Goal: Navigation & Orientation: Find specific page/section

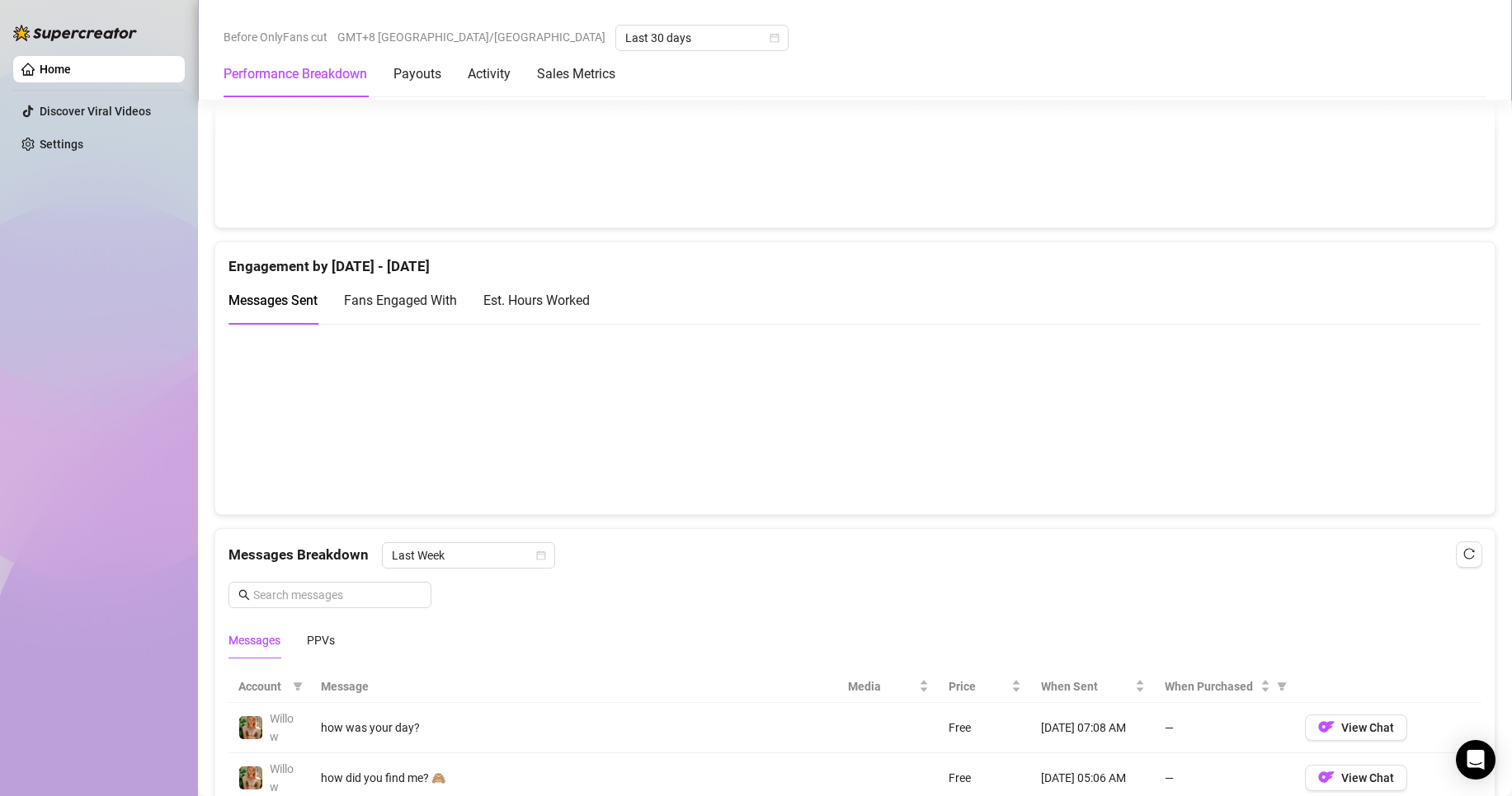
scroll to position [990, 0]
click at [495, 81] on div "Activity" at bounding box center [488, 74] width 43 height 19
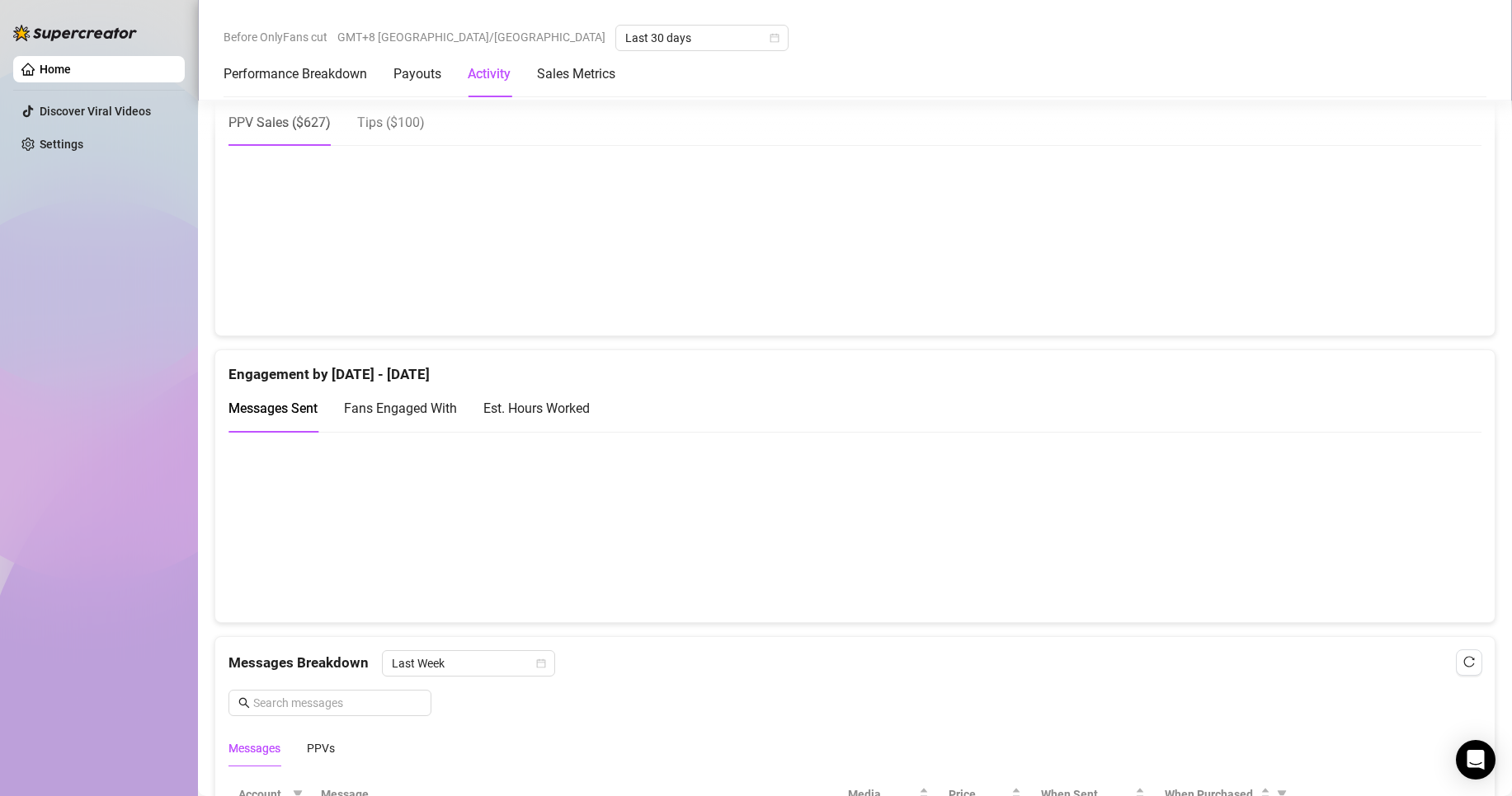
scroll to position [802, 0]
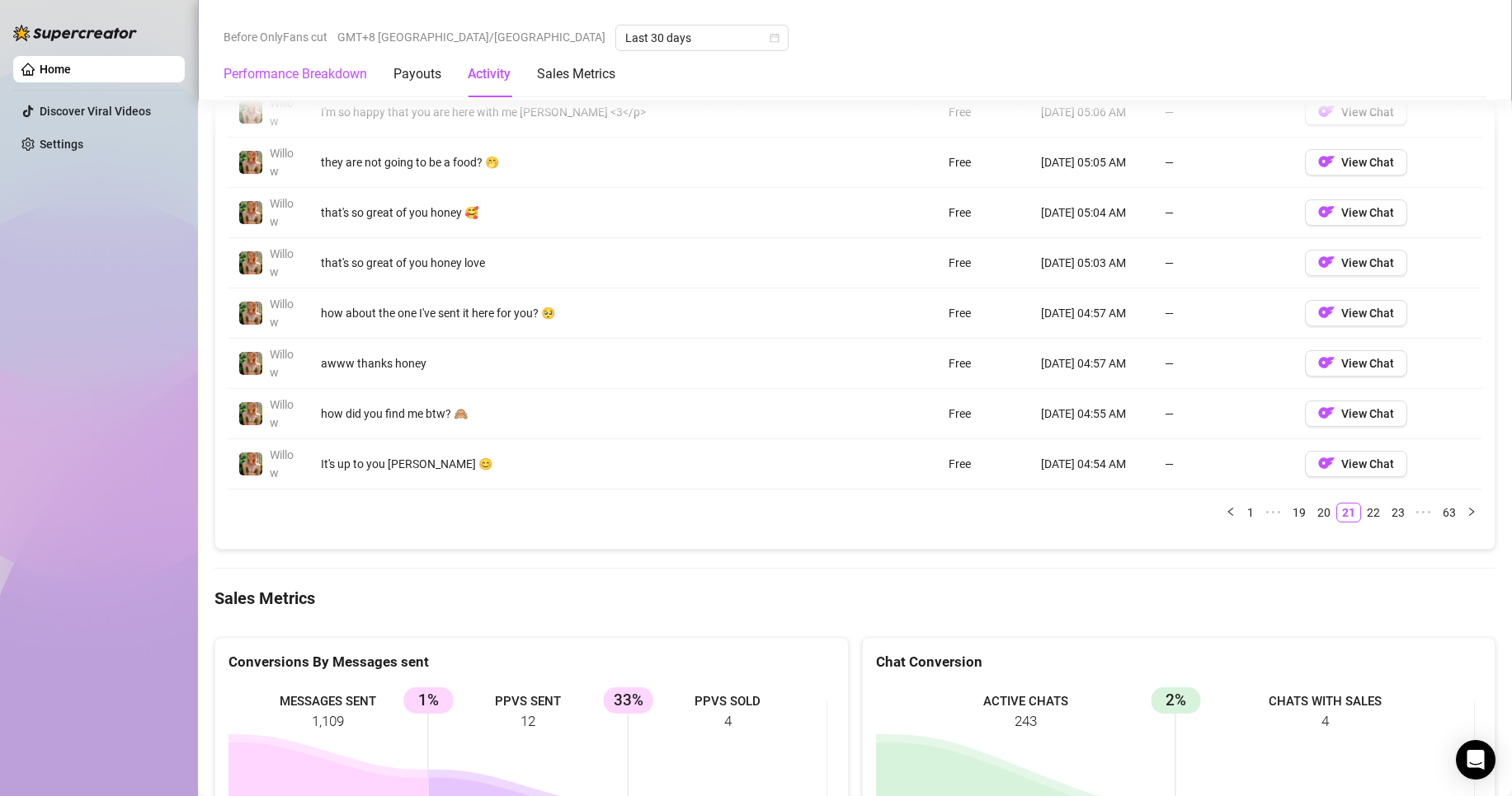
click at [280, 77] on Breakdown "Performance Breakdown" at bounding box center [295, 74] width 143 height 19
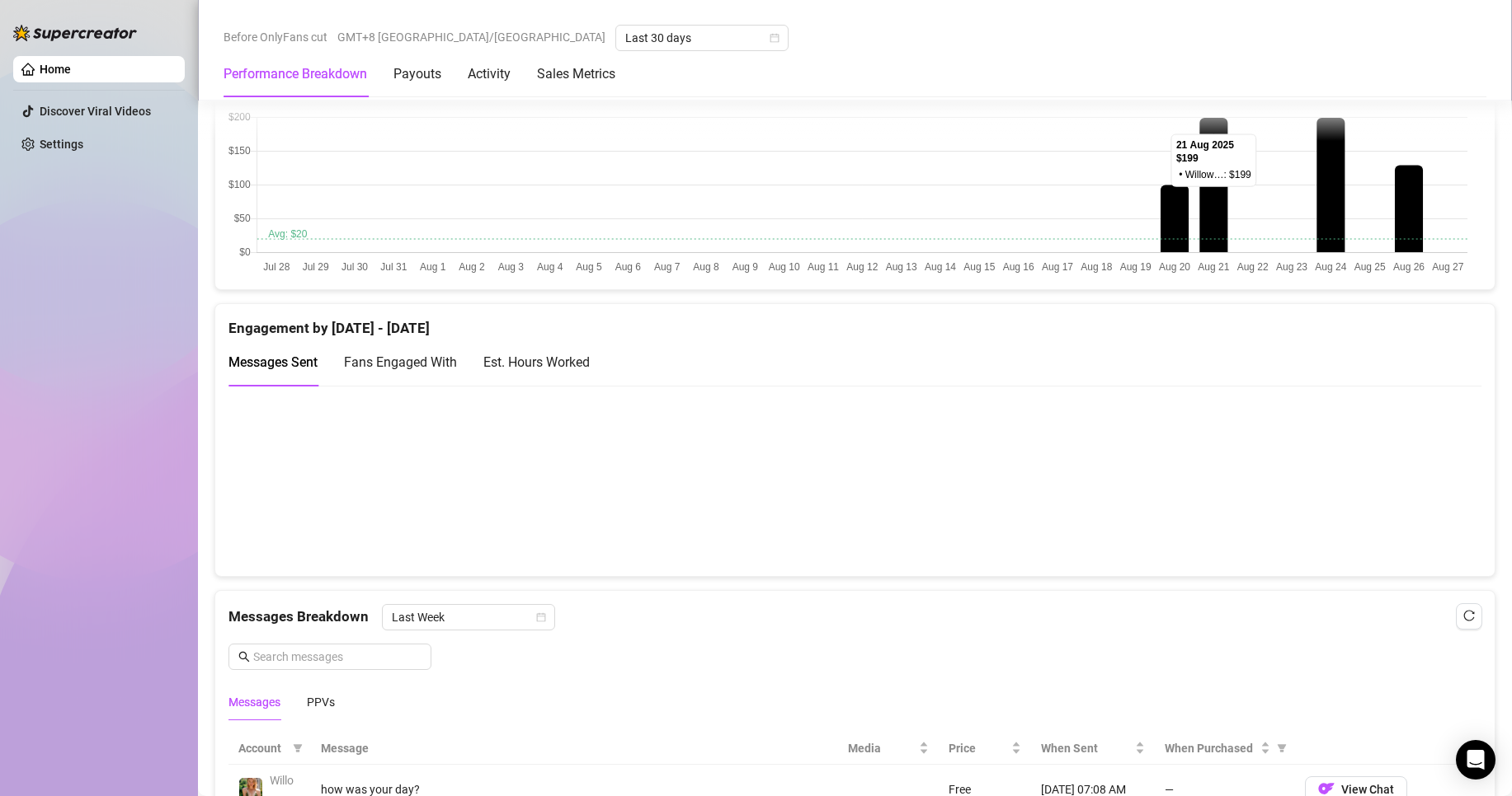
scroll to position [888, 0]
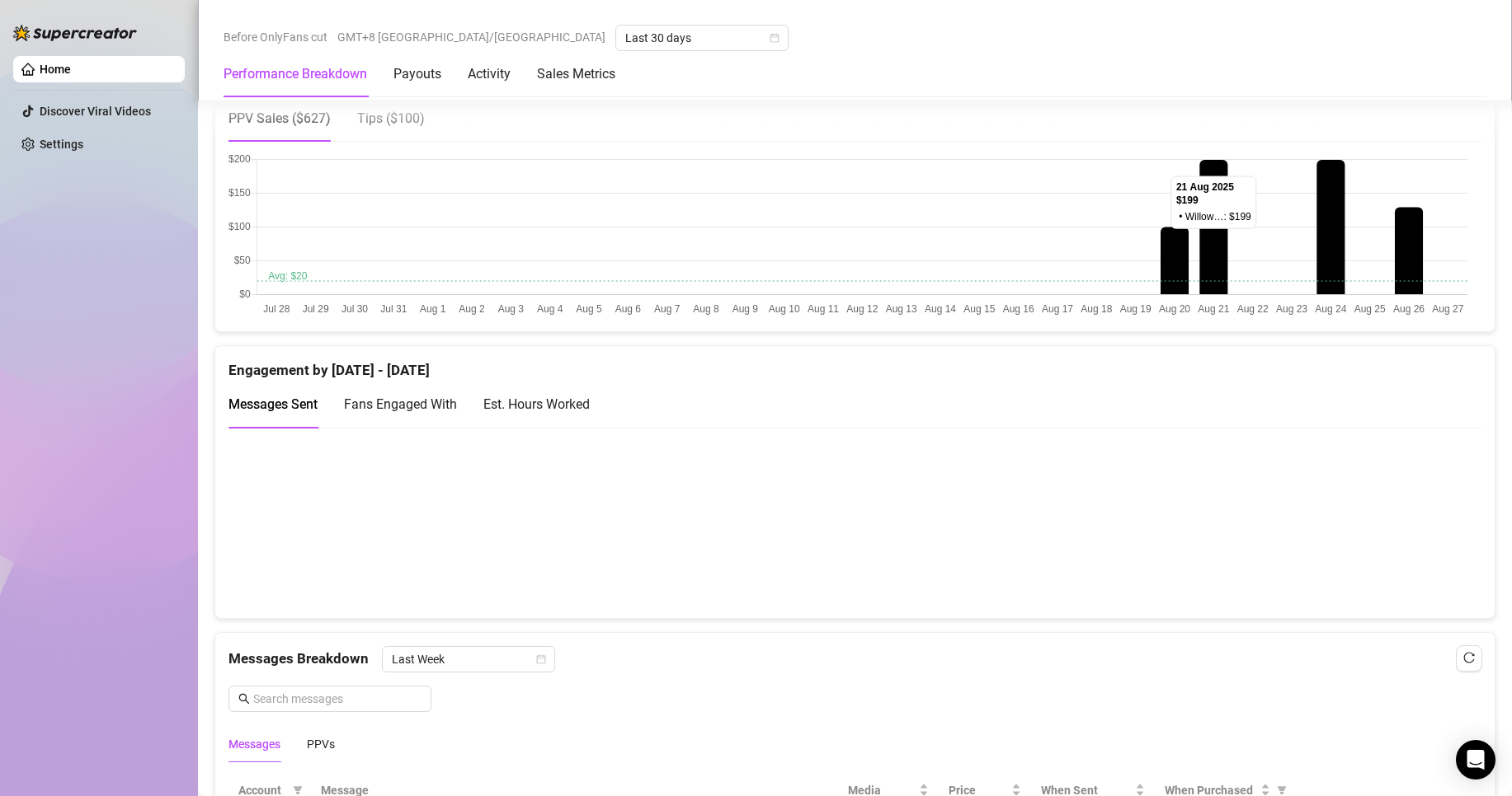
click at [562, 405] on div "Est. Hours Worked" at bounding box center [536, 404] width 106 height 20
click at [1447, 575] on canvas at bounding box center [848, 522] width 1239 height 164
click at [437, 405] on span "Fans Engaged With" at bounding box center [400, 405] width 113 height 16
click at [547, 405] on div "Est. Hours Worked" at bounding box center [536, 404] width 106 height 20
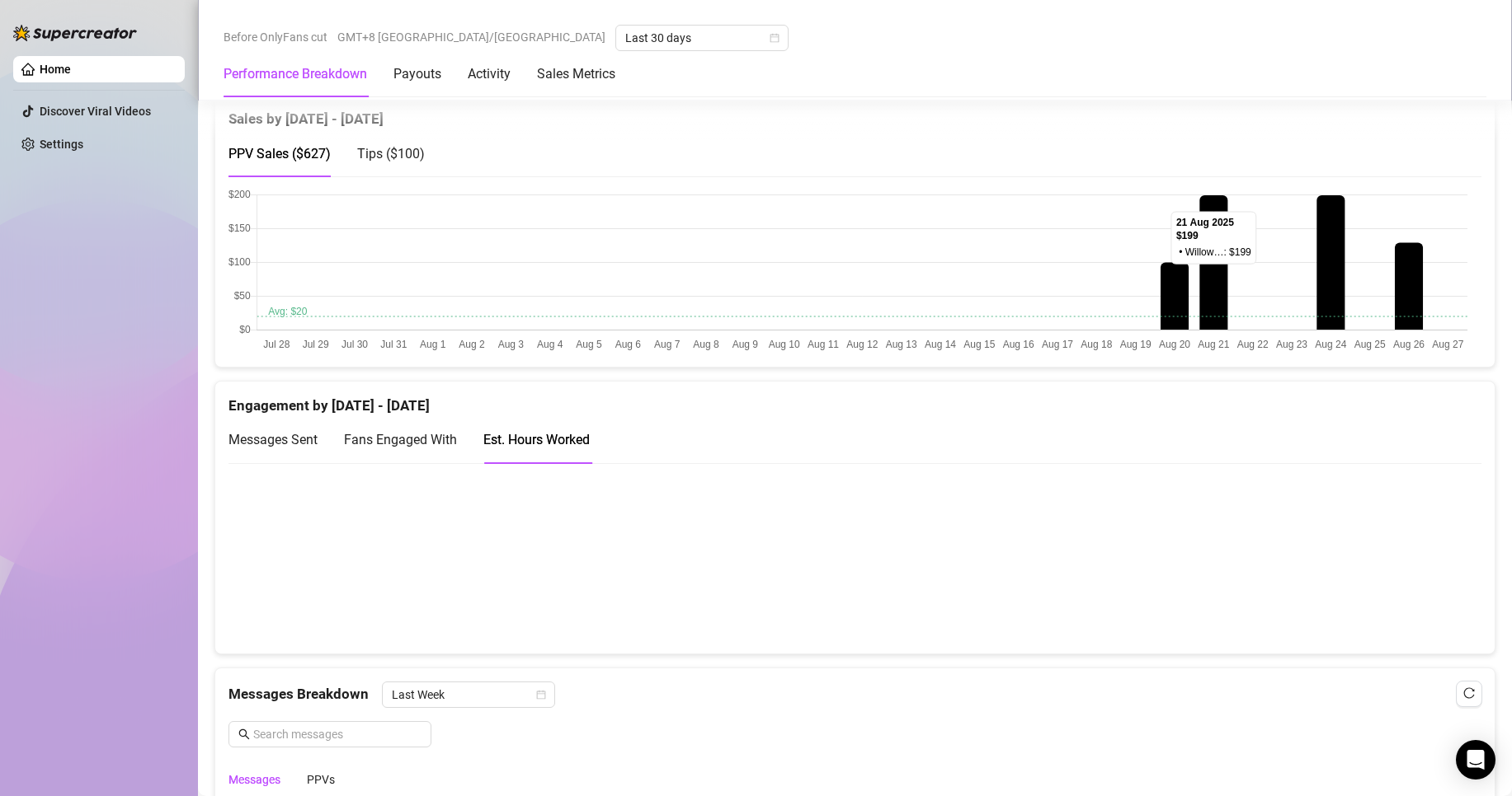
scroll to position [807, 0]
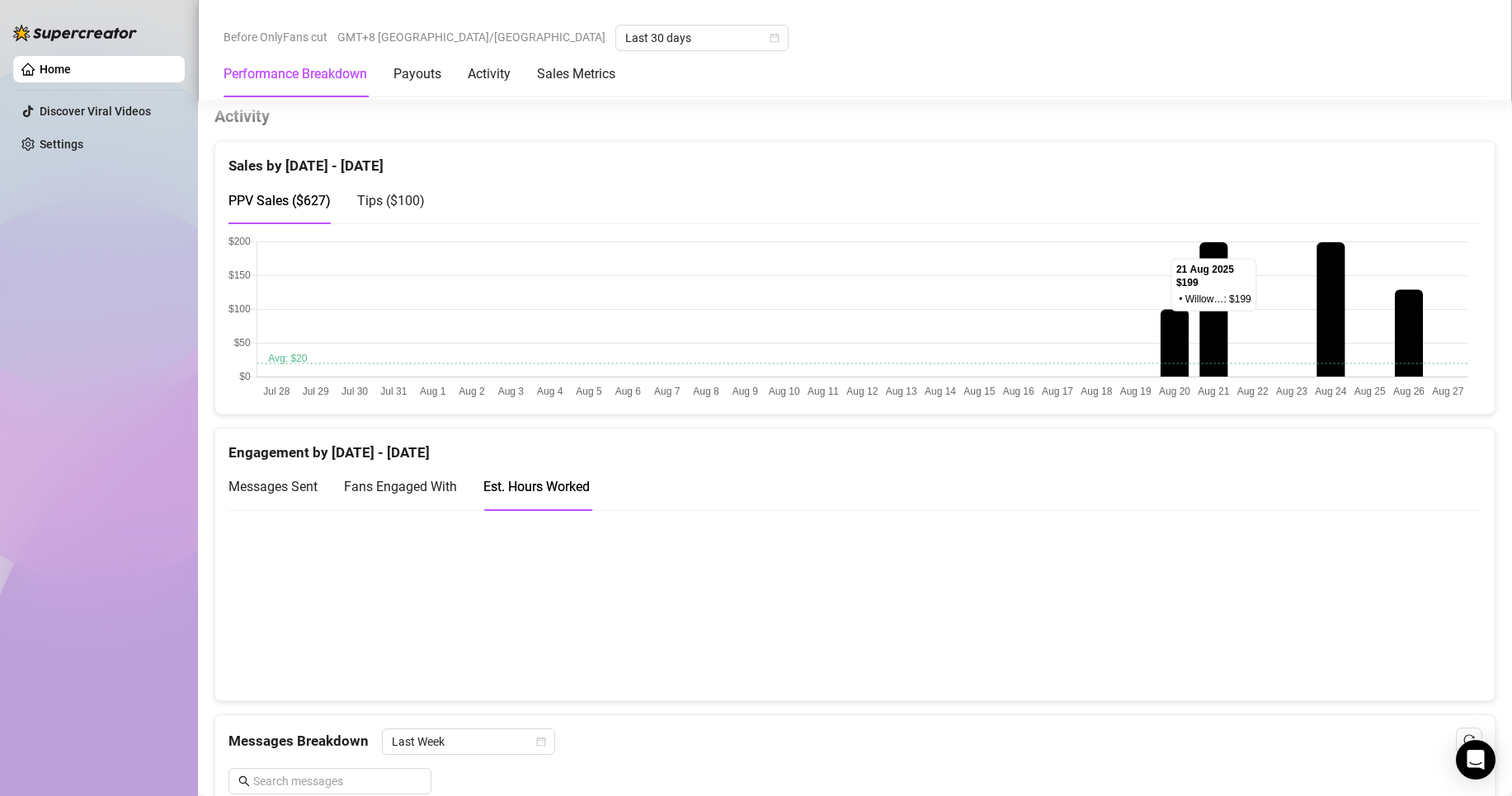
click at [297, 479] on span "Messages Sent" at bounding box center [273, 486] width 89 height 16
click at [111, 106] on link "Discover Viral Videos" at bounding box center [95, 111] width 112 height 13
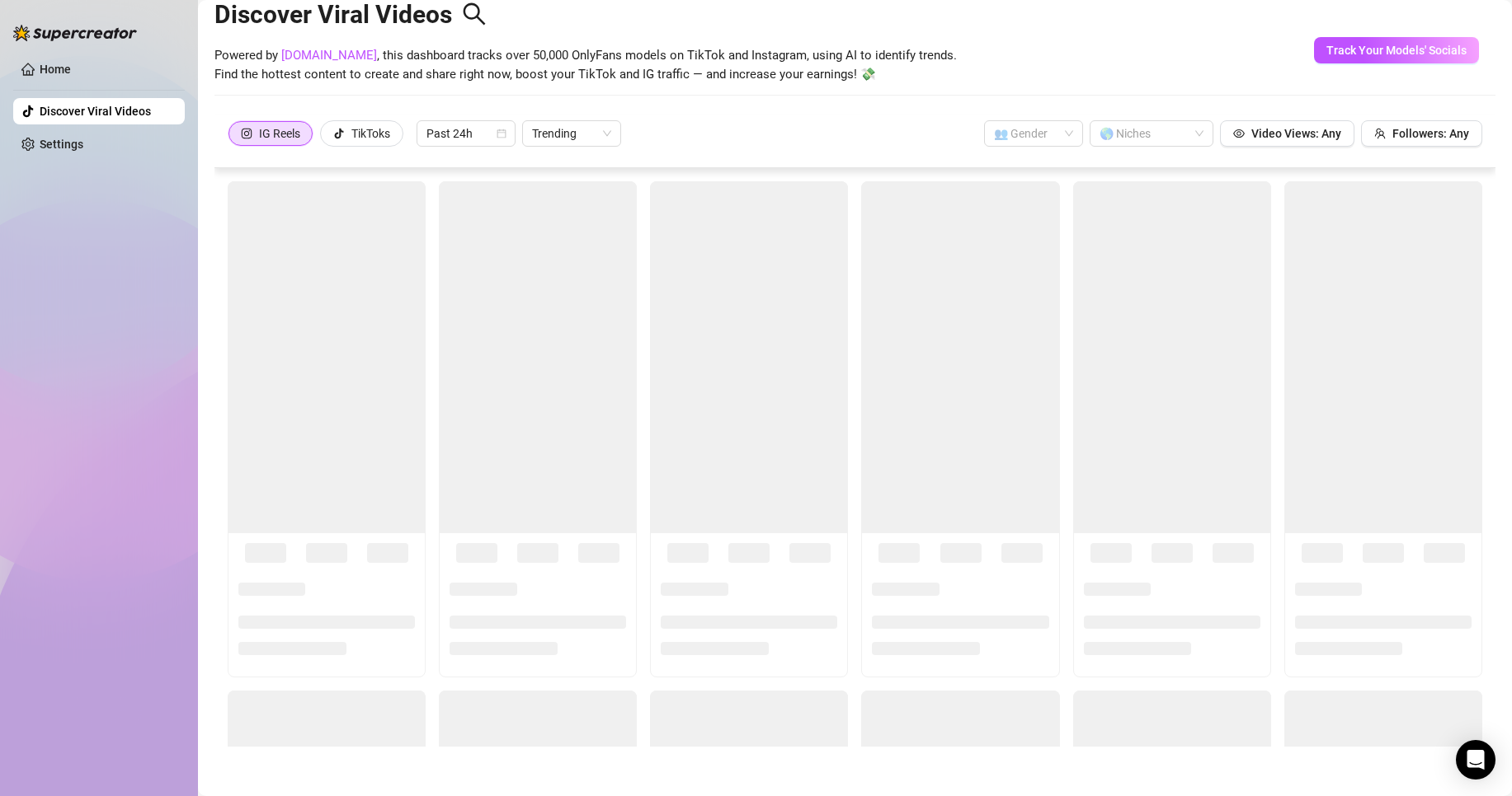
scroll to position [36, 0]
